Goal: Find specific page/section: Find specific page/section

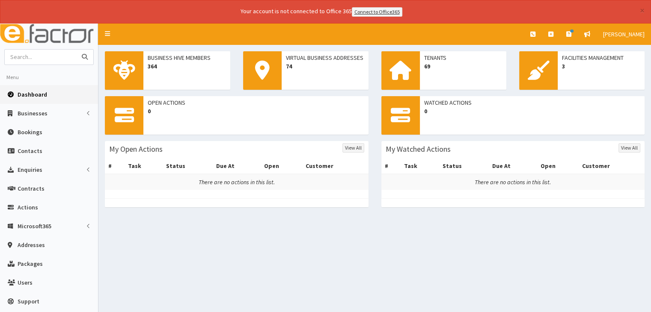
click at [68, 54] on input "text" at bounding box center [41, 57] width 72 height 15
type input "cema"
click at [76, 50] on button "submit" at bounding box center [84, 57] width 17 height 15
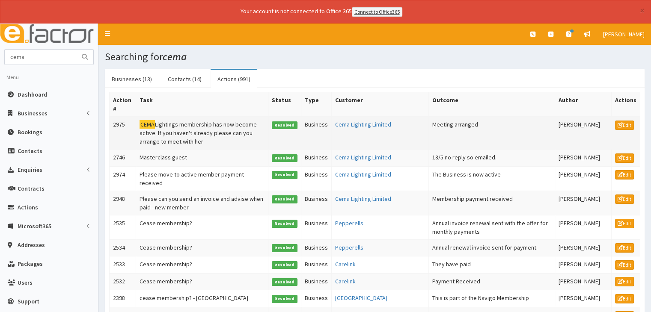
click at [326, 122] on td "Business" at bounding box center [316, 132] width 30 height 33
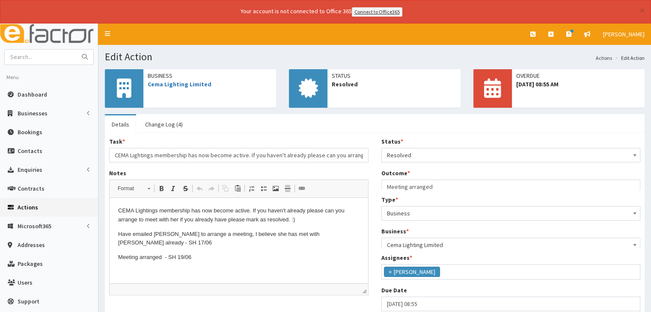
scroll to position [93, 0]
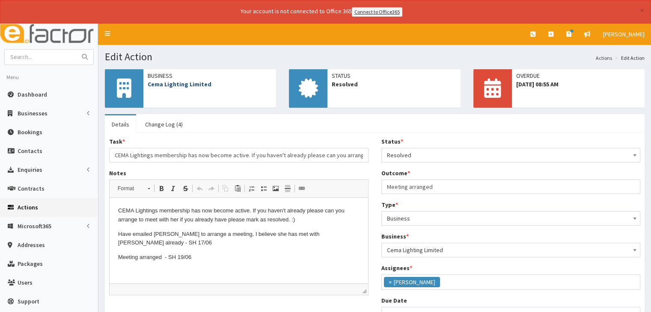
click at [190, 84] on link "Cema Lighting Limited" at bounding box center [180, 84] width 64 height 8
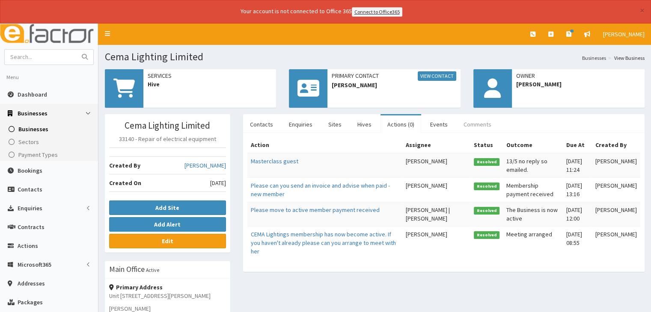
click at [474, 125] on link "Comments" at bounding box center [476, 125] width 41 height 18
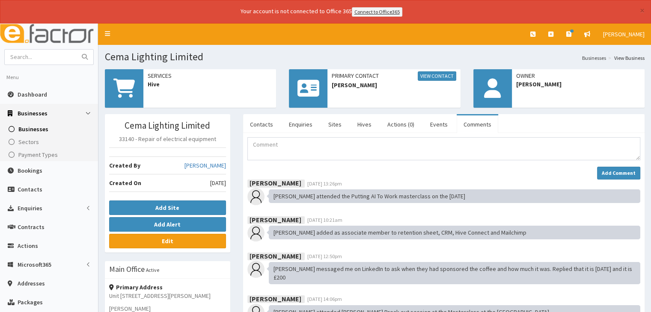
click at [0, 28] on img at bounding box center [49, 34] width 98 height 21
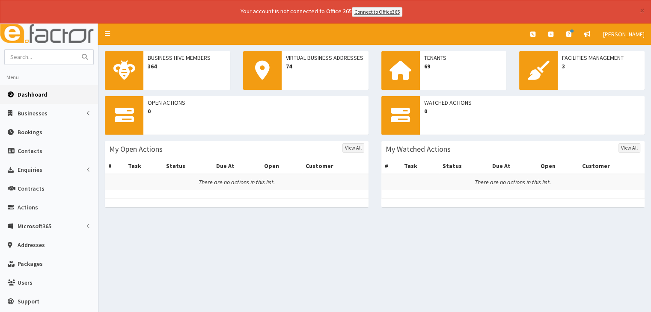
click at [46, 98] on link "Dashboard" at bounding box center [49, 94] width 98 height 19
